Goal: Book appointment/travel/reservation

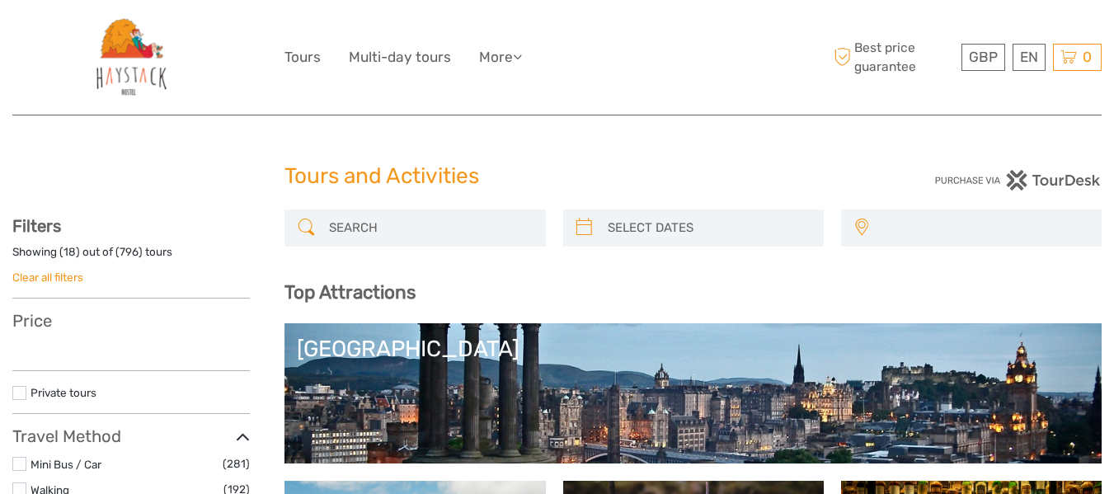
select select
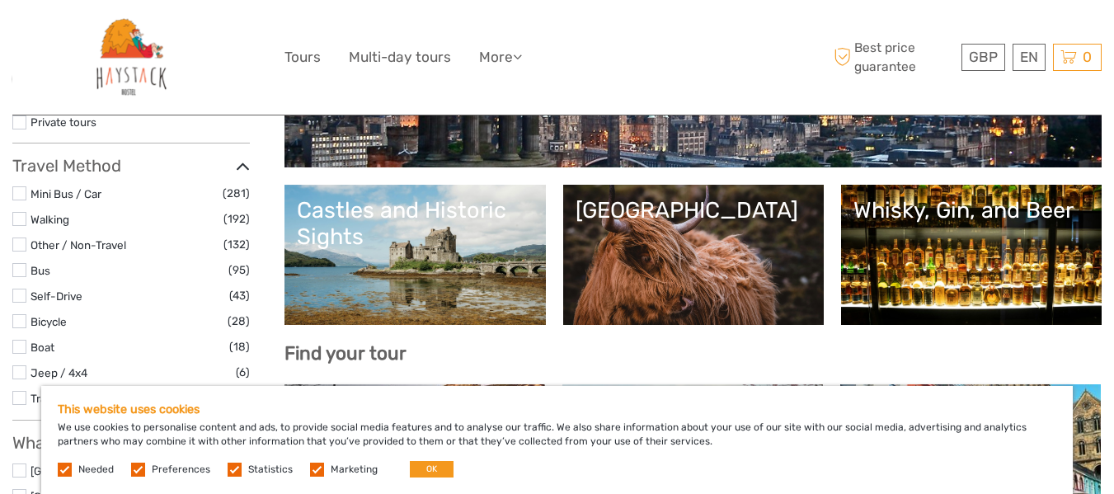
scroll to position [297, 0]
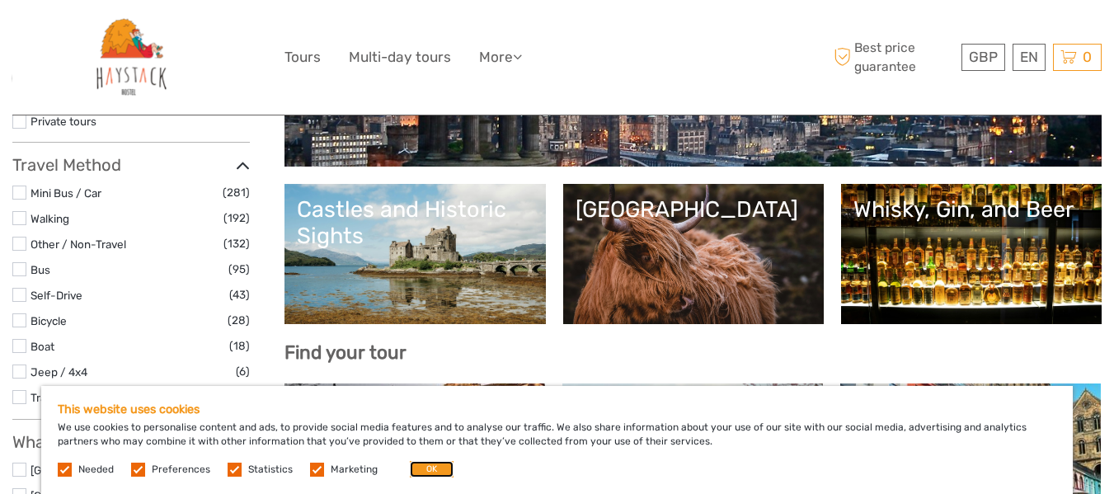
click at [431, 469] on button "OK" at bounding box center [432, 469] width 44 height 16
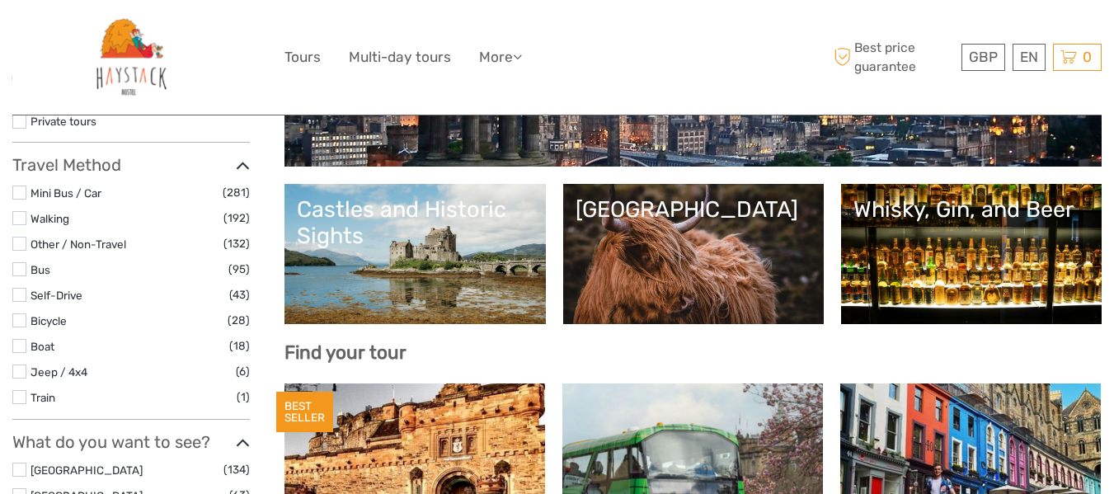
click at [717, 242] on link "[GEOGRAPHIC_DATA]" at bounding box center [694, 253] width 236 height 115
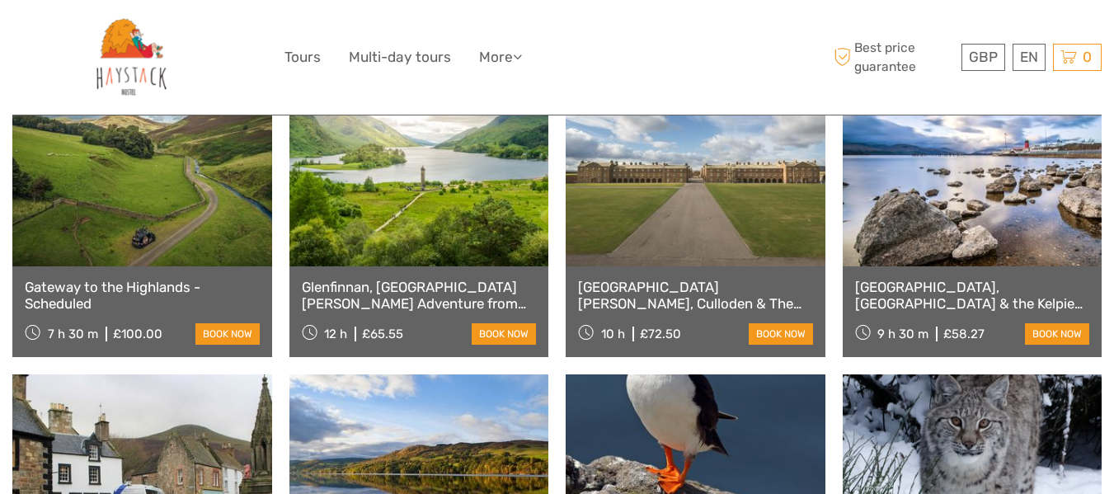
scroll to position [824, 0]
